Goal: Transaction & Acquisition: Purchase product/service

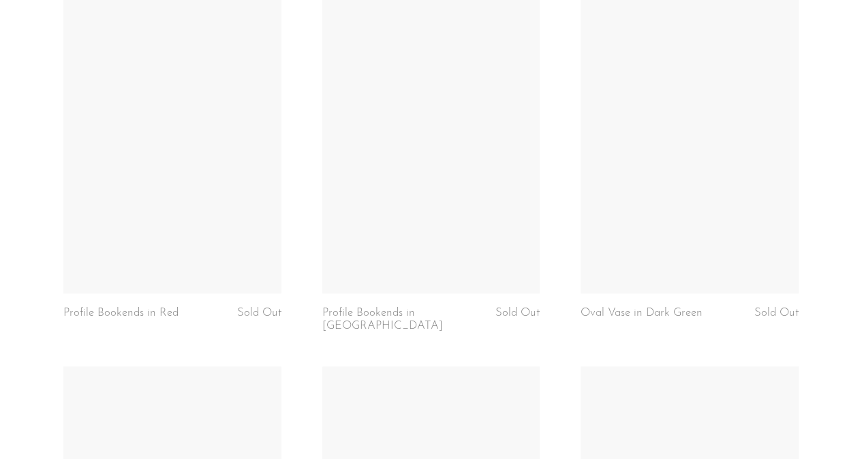
scroll to position [613, 0]
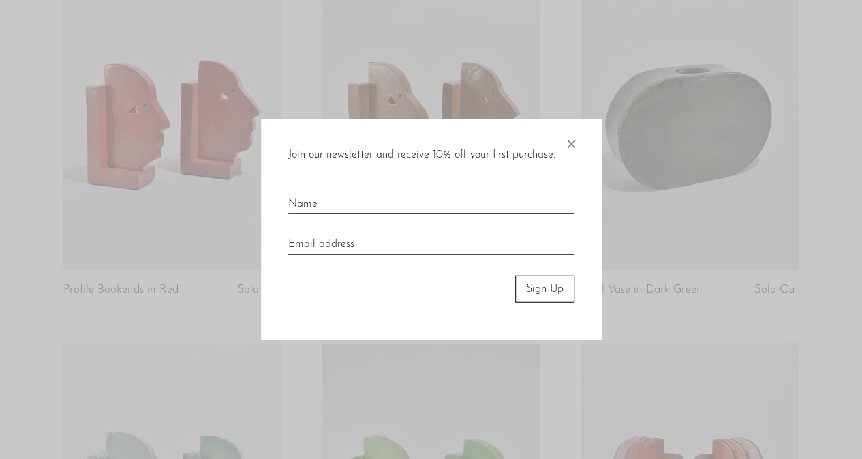
click at [564, 140] on span "×" at bounding box center [571, 141] width 14 height 44
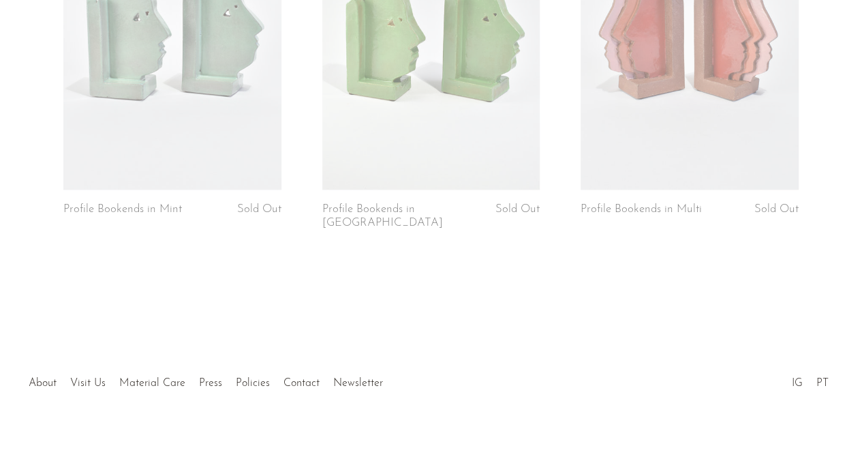
scroll to position [1073, 0]
click at [658, 123] on link at bounding box center [689, 35] width 217 height 305
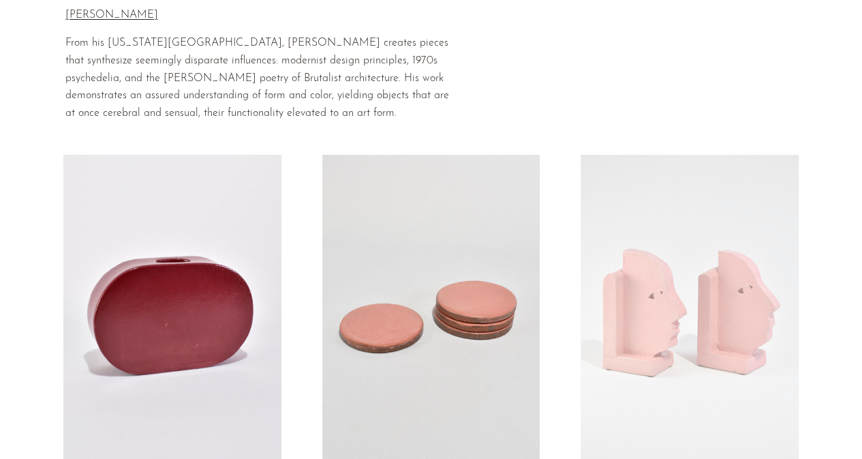
scroll to position [0, 0]
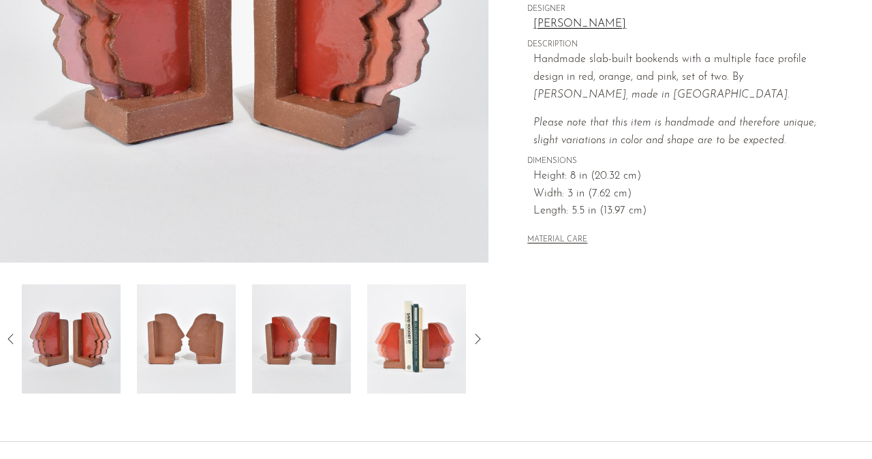
scroll to position [341, 0]
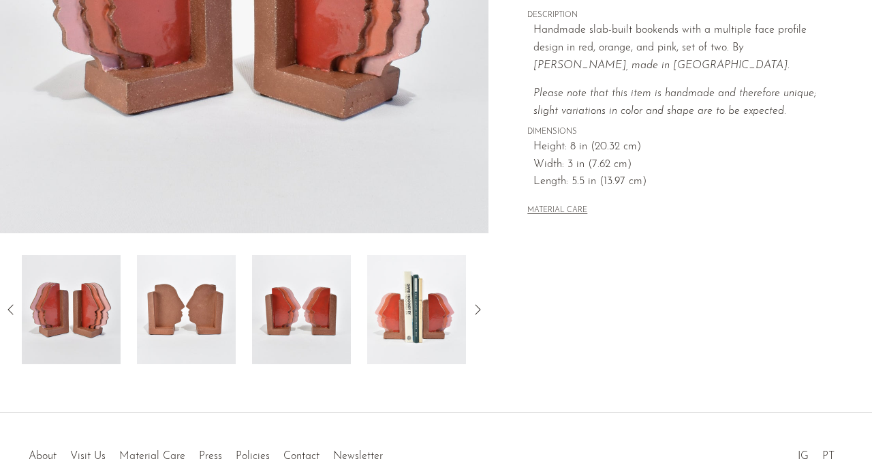
click at [481, 308] on icon at bounding box center [478, 309] width 16 height 16
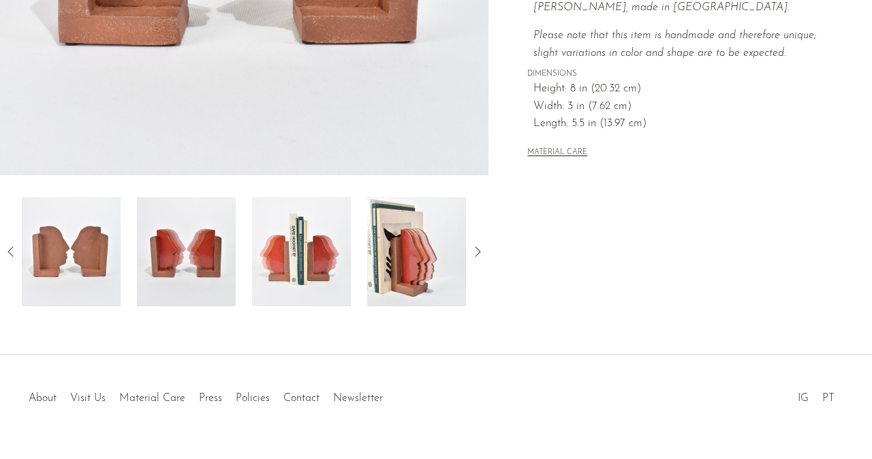
scroll to position [409, 0]
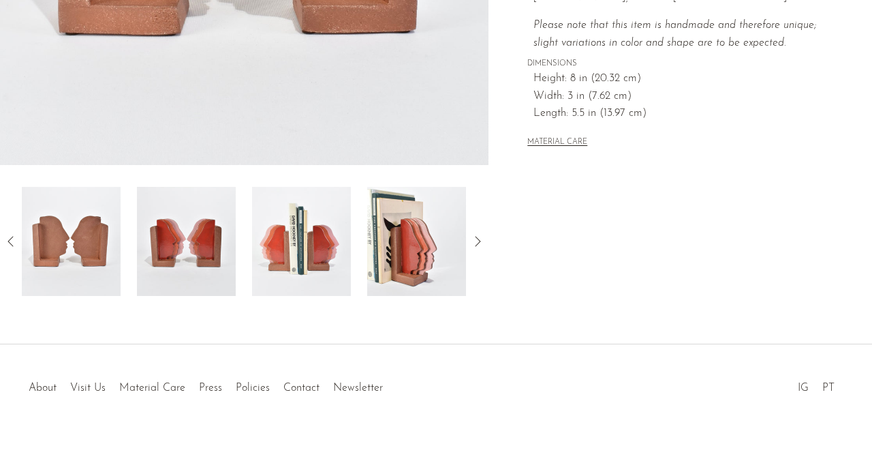
click at [480, 239] on icon at bounding box center [478, 241] width 16 height 16
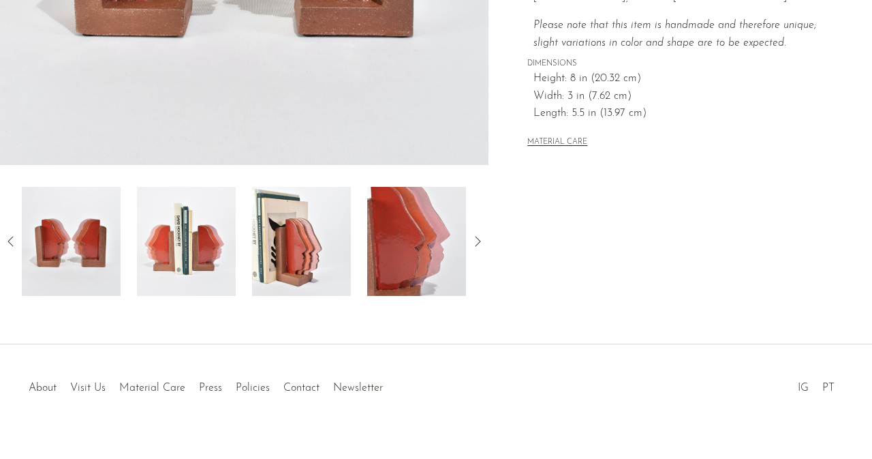
click at [475, 242] on icon at bounding box center [478, 241] width 16 height 16
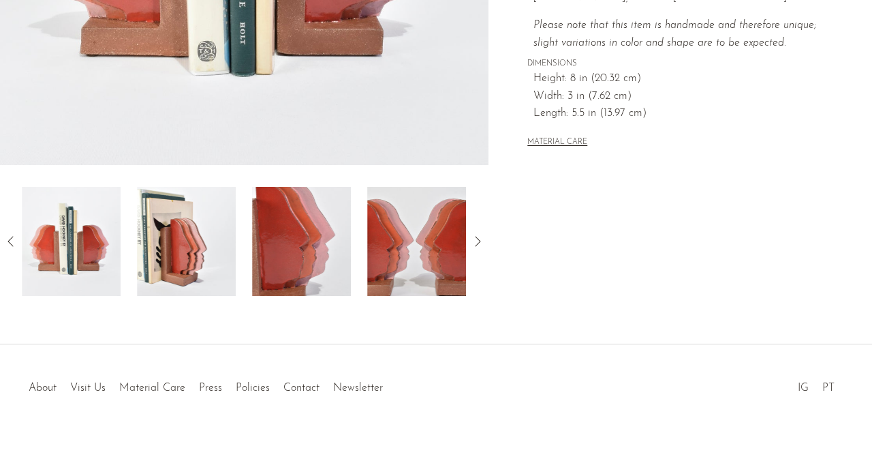
click at [475, 242] on icon at bounding box center [478, 241] width 16 height 16
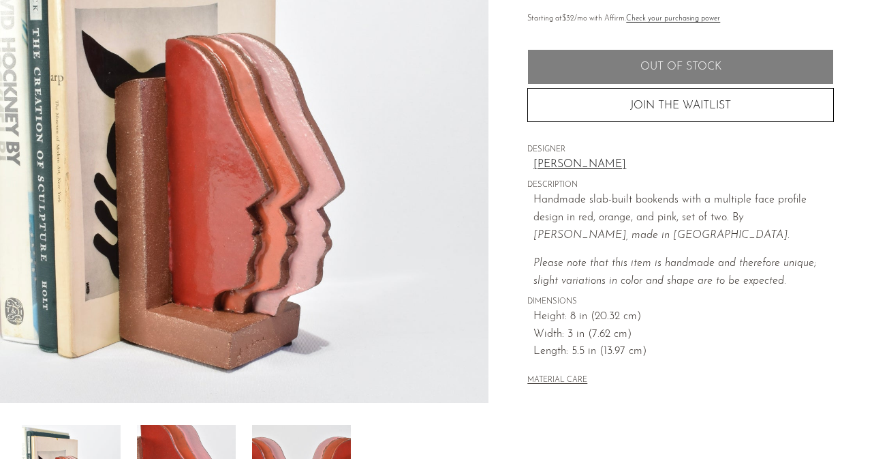
scroll to position [155, 0]
